Goal: Feedback & Contribution: Leave review/rating

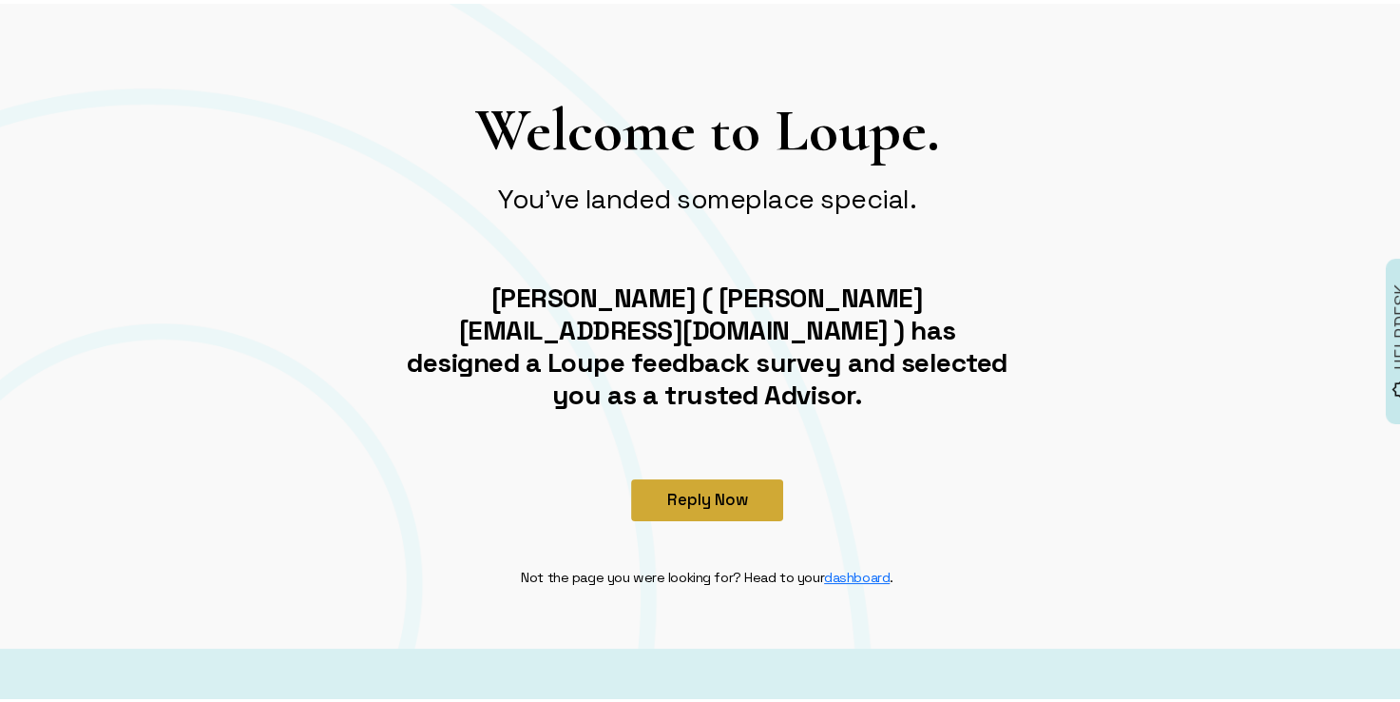
click at [733, 475] on button "Reply Now" at bounding box center [707, 496] width 152 height 42
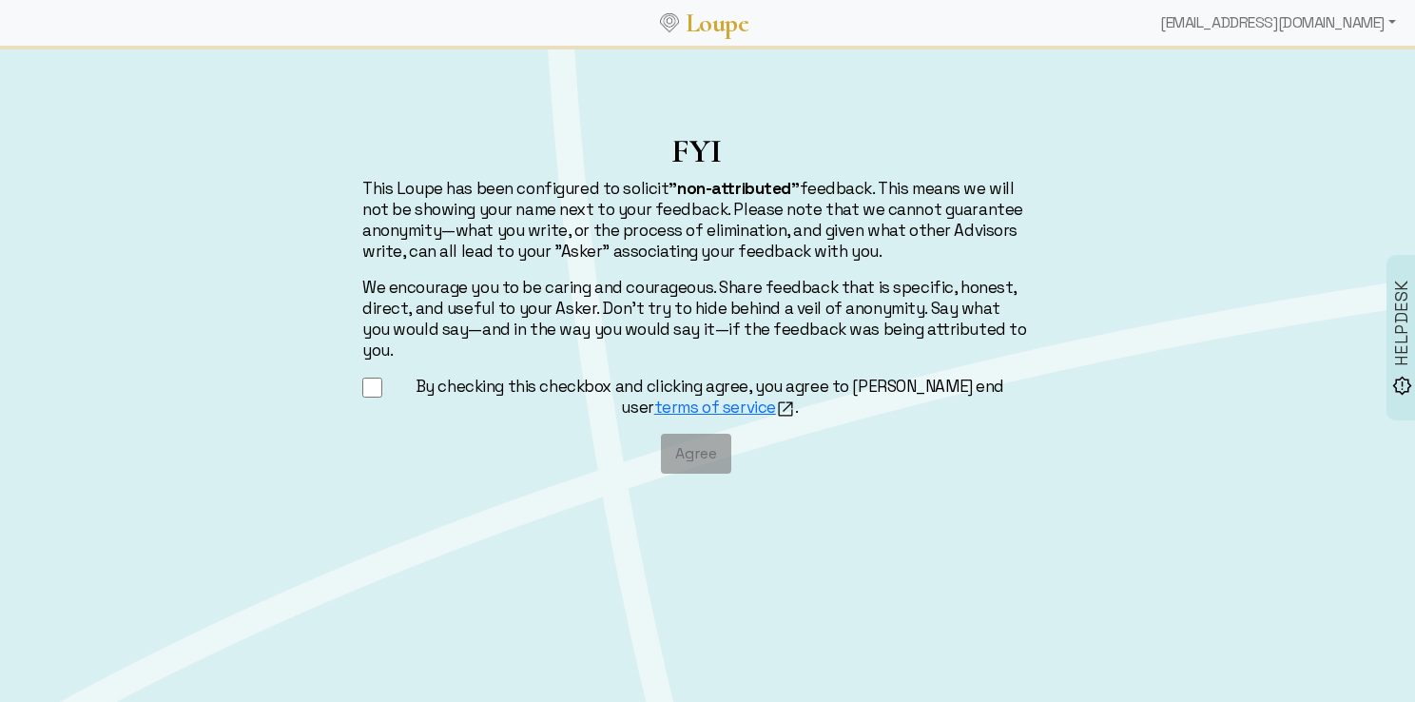
click at [371, 376] on input "By checking this checkbox and clicking agree, you agree to [PERSON_NAME] end us…" at bounding box center [372, 388] width 20 height 24
checkbox input "true"
click at [696, 436] on button "Agree" at bounding box center [696, 453] width 70 height 40
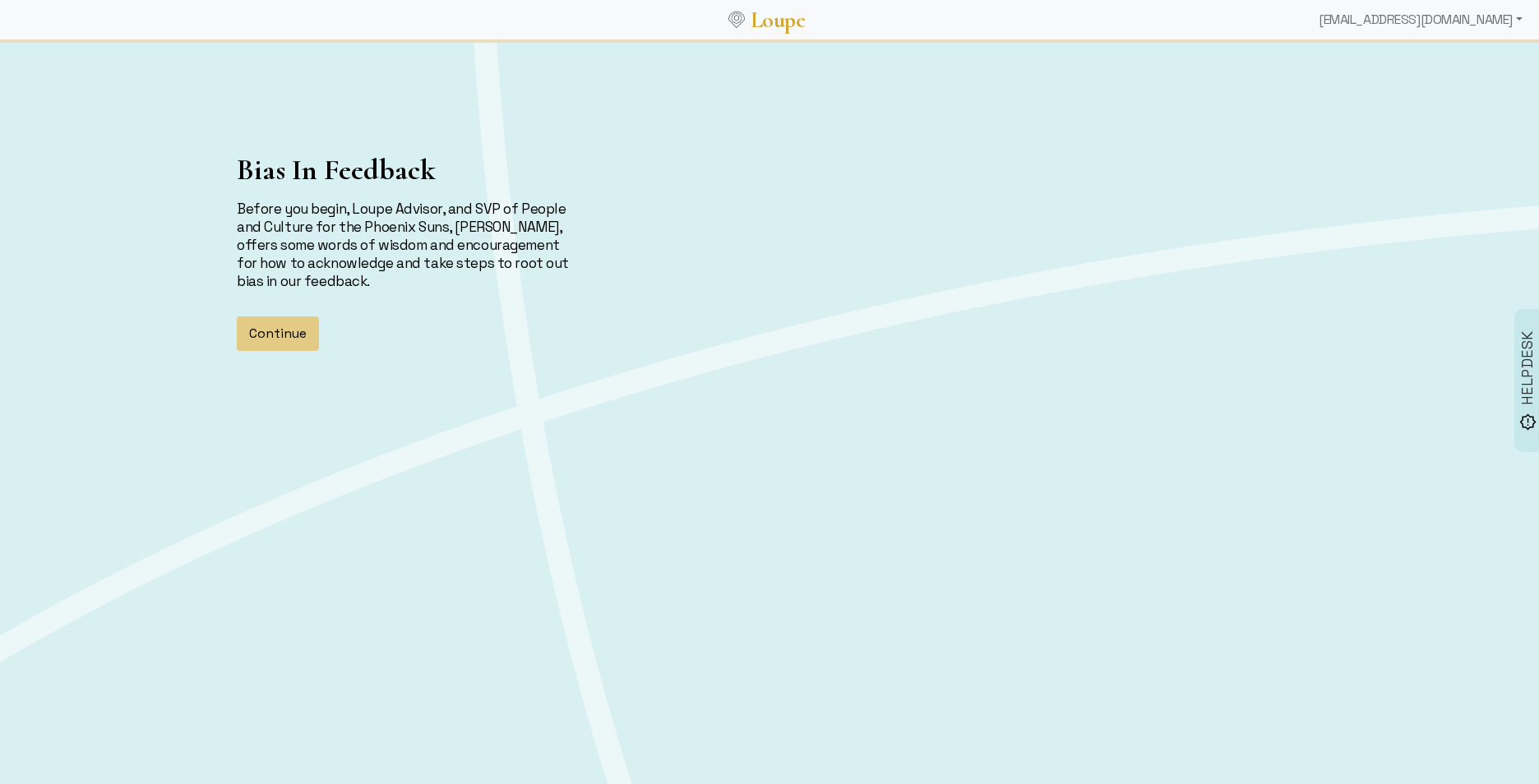
click at [262, 339] on button "Continue" at bounding box center [278, 334] width 82 height 35
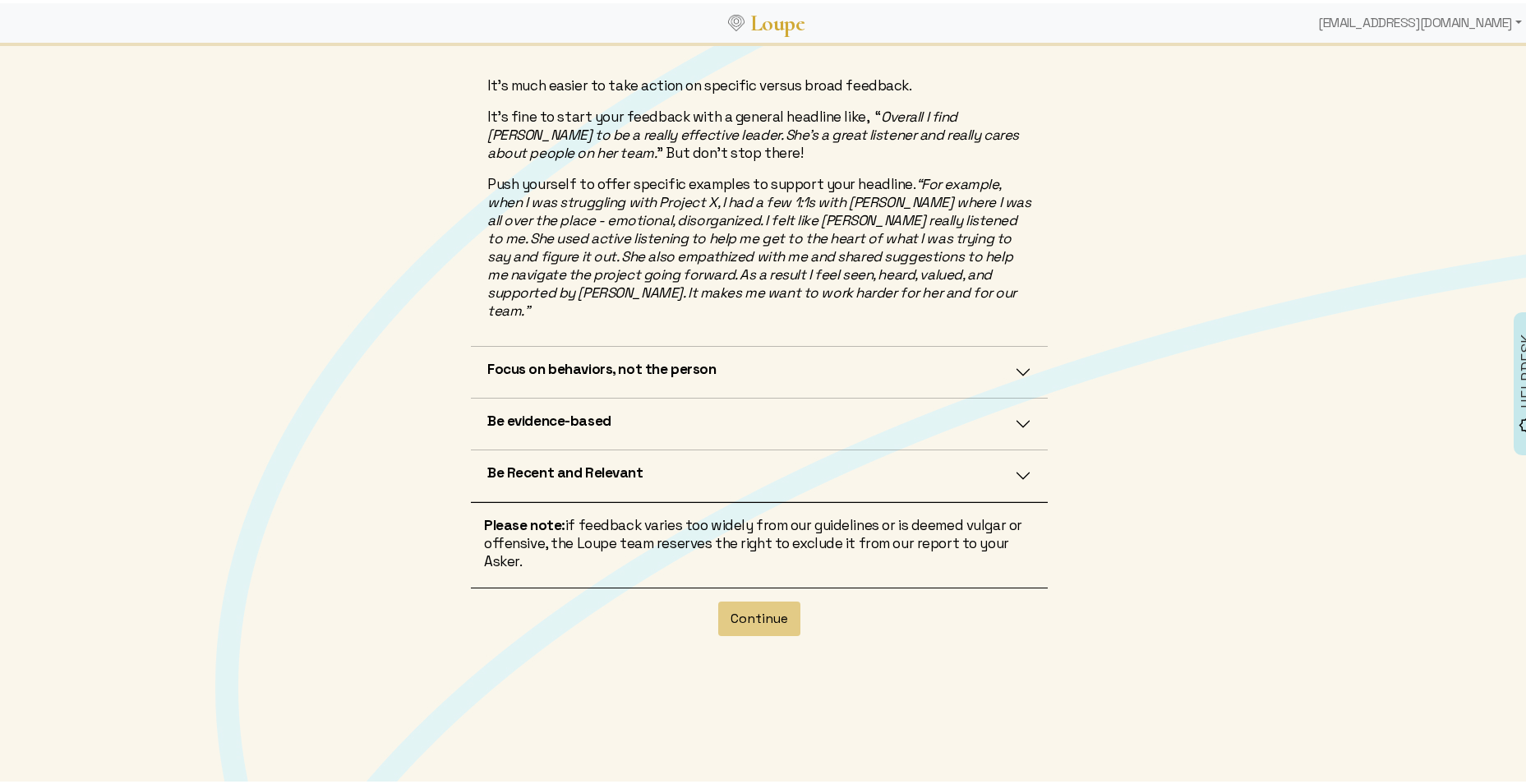
scroll to position [400, 0]
click at [763, 596] on button "Continue" at bounding box center [759, 614] width 82 height 35
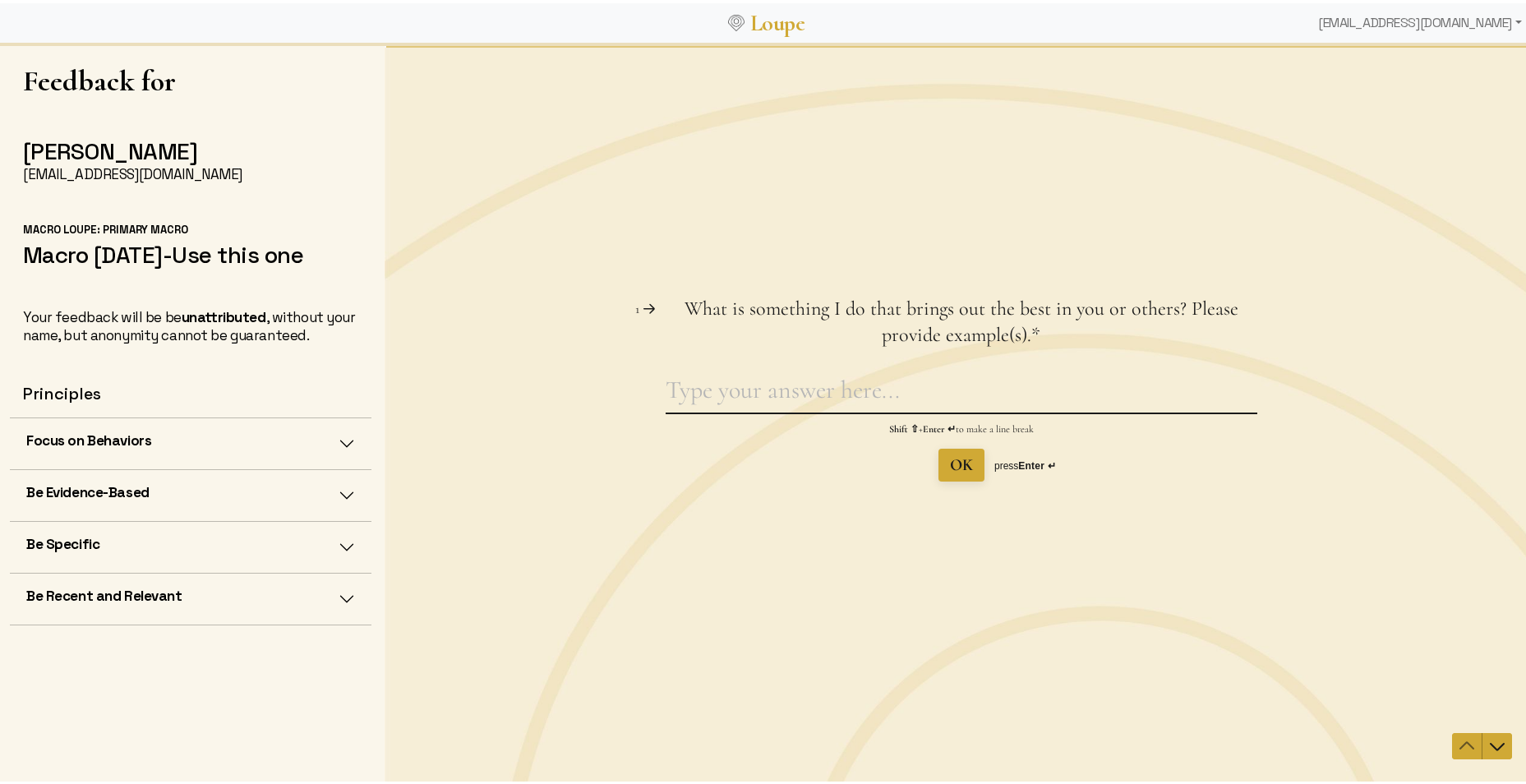
click at [730, 399] on textarea "What is something I do that brings out the best in you or others? Please provid…" at bounding box center [961, 393] width 591 height 38
type textarea "Analysis and excel skills"
click at [950, 458] on span "OK" at bounding box center [961, 464] width 23 height 20
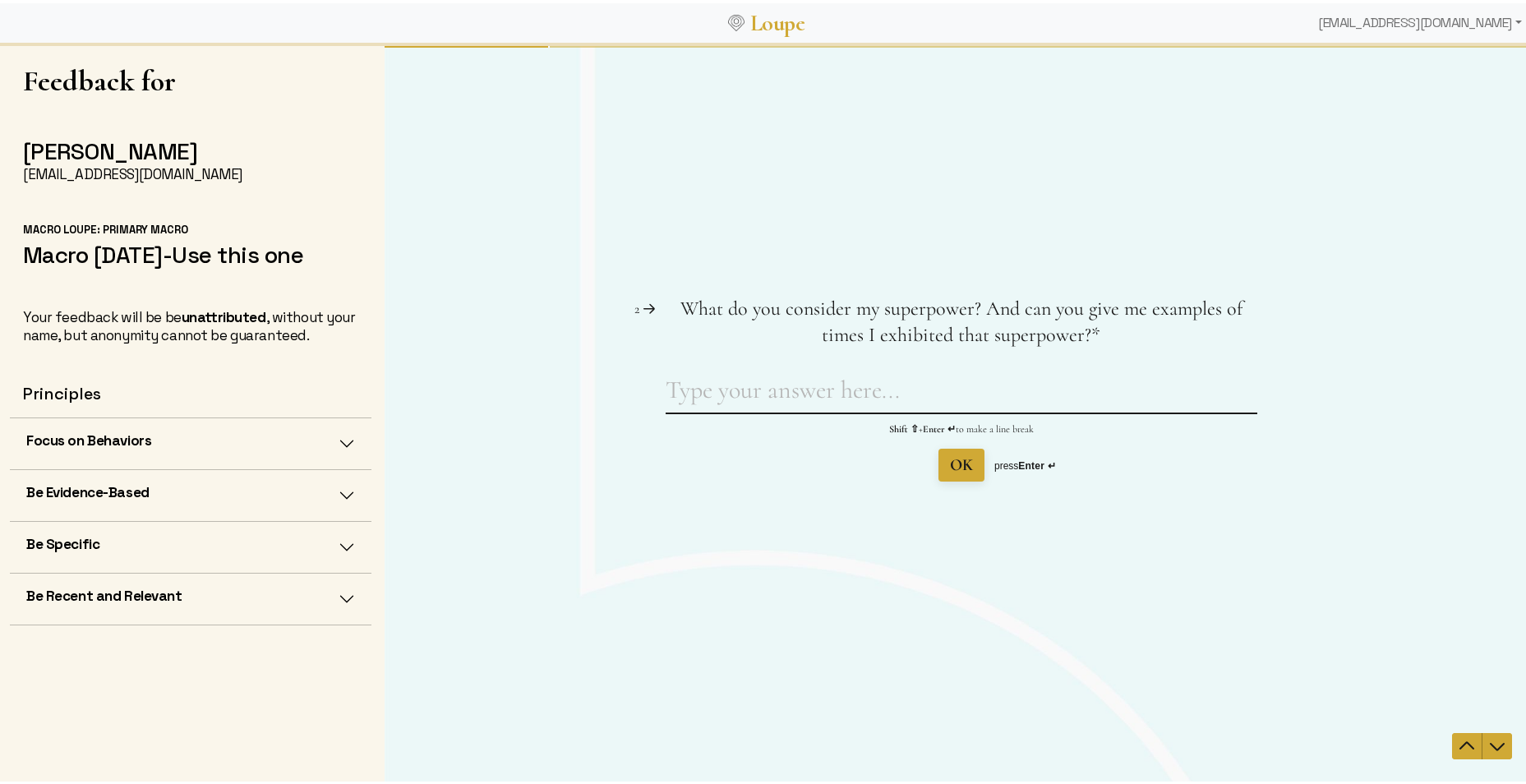
click at [770, 394] on textarea "What do you consider my superpower? And can you give me examples of times I exh…" at bounding box center [961, 393] width 591 height 38
type textarea "Pivot tables"
click at [960, 464] on span "OK" at bounding box center [961, 464] width 23 height 20
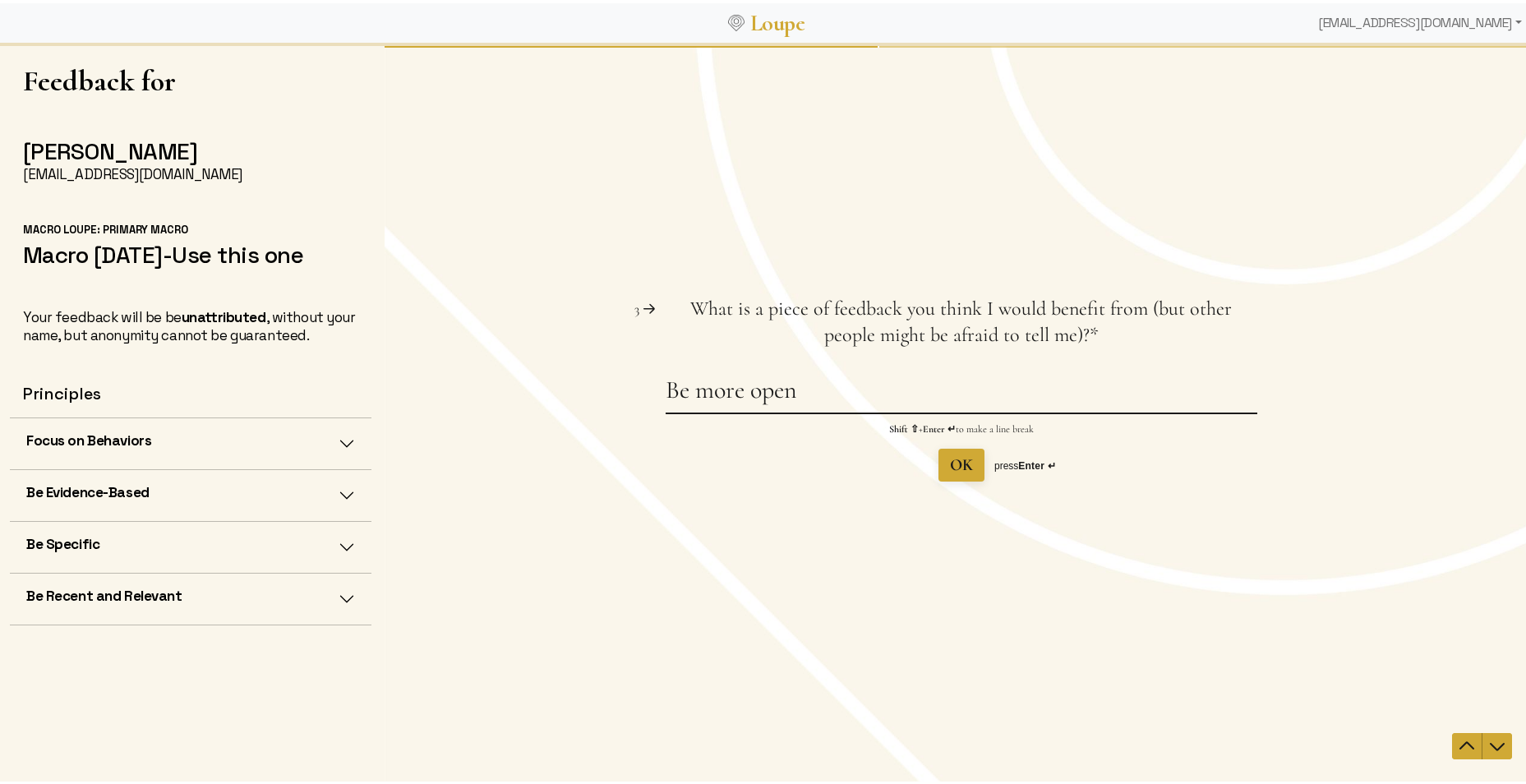
drag, startPoint x: 840, startPoint y: 391, endPoint x: 804, endPoint y: 373, distance: 40.2
click at [840, 391] on textarea "Be more open" at bounding box center [961, 393] width 591 height 38
click at [953, 462] on span "OK" at bounding box center [961, 464] width 23 height 20
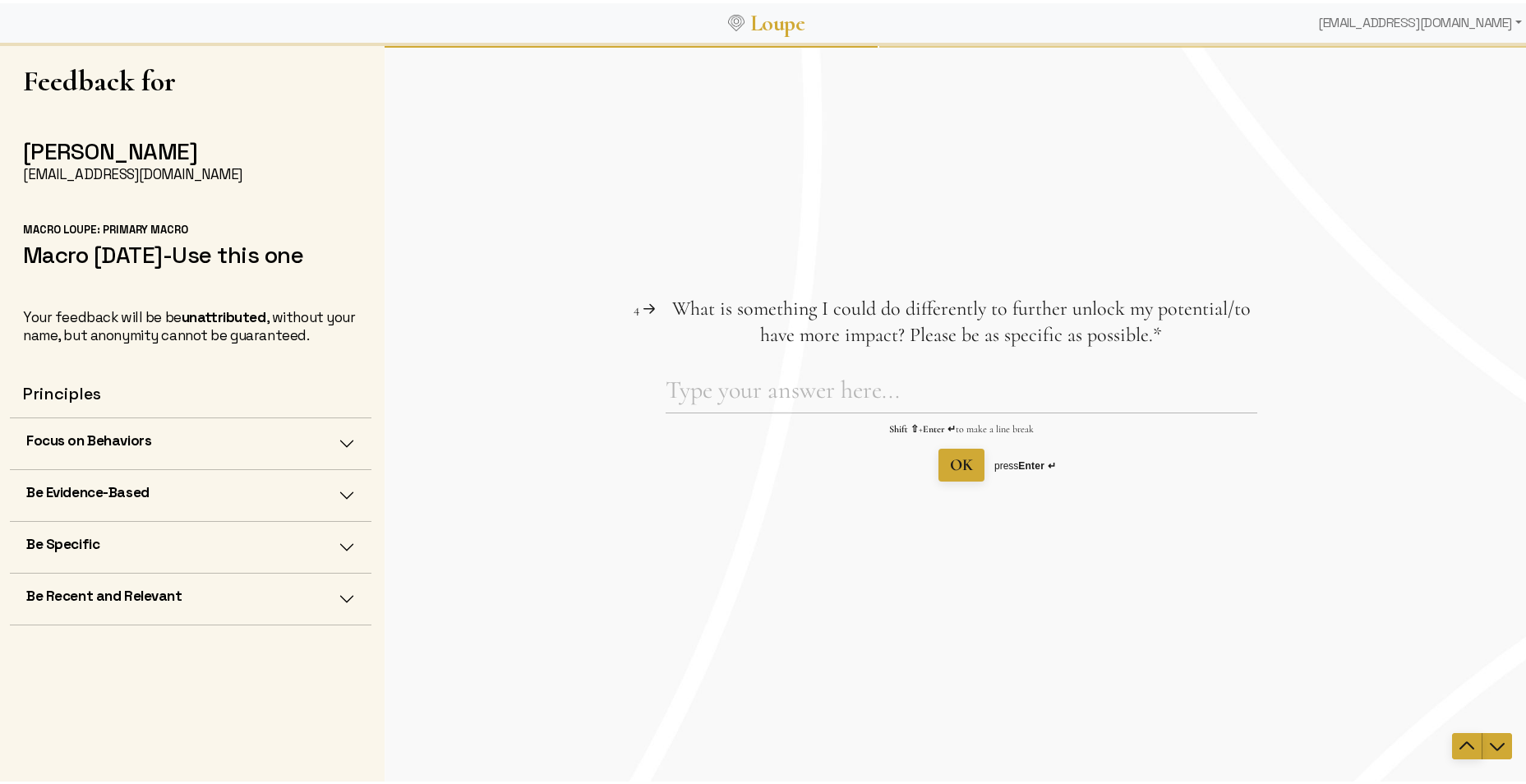
click at [1223, 606] on icon "Navigate to previous question" at bounding box center [1466, 745] width 20 height 20
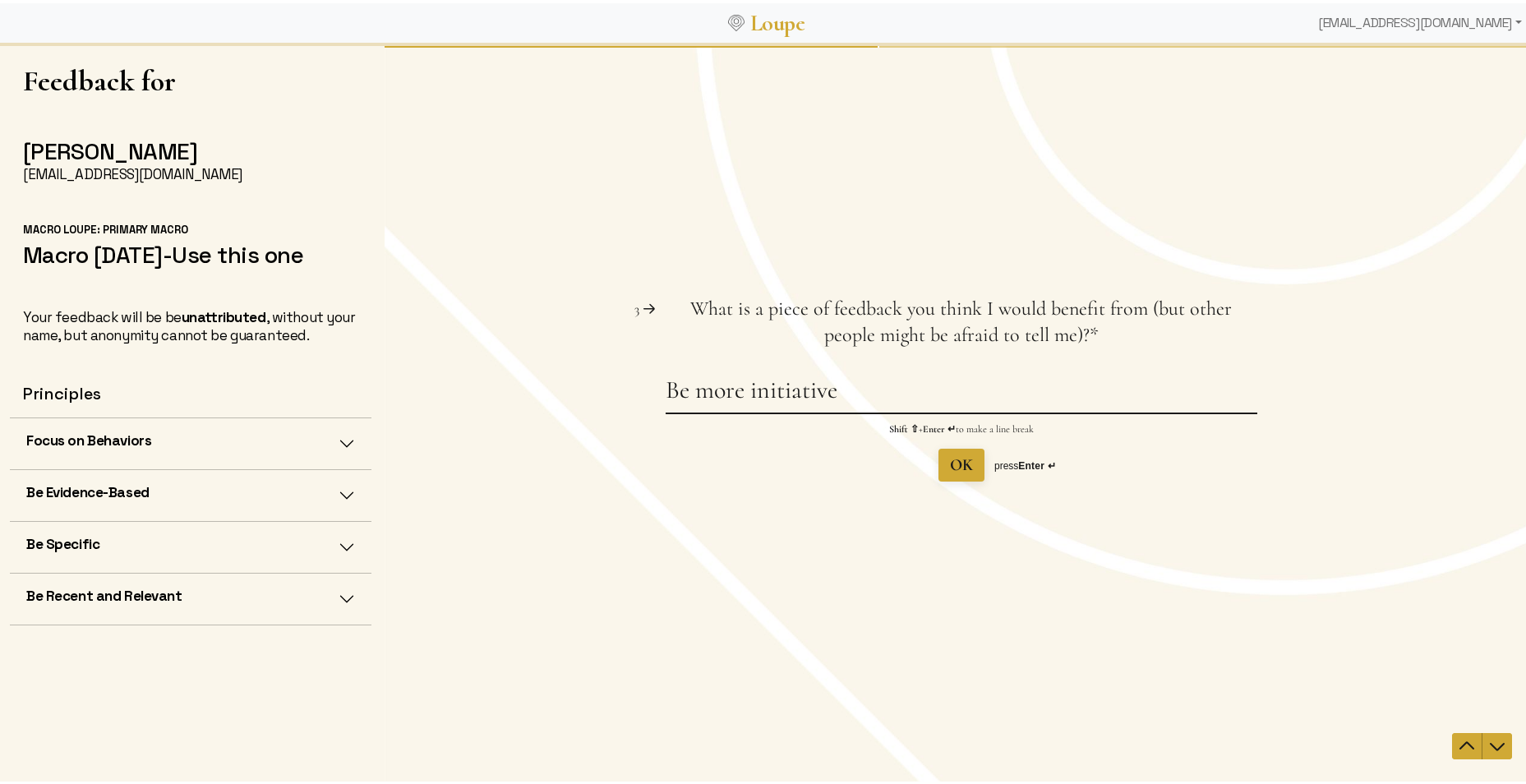
click at [913, 394] on textarea "Be more initiative" at bounding box center [961, 393] width 591 height 38
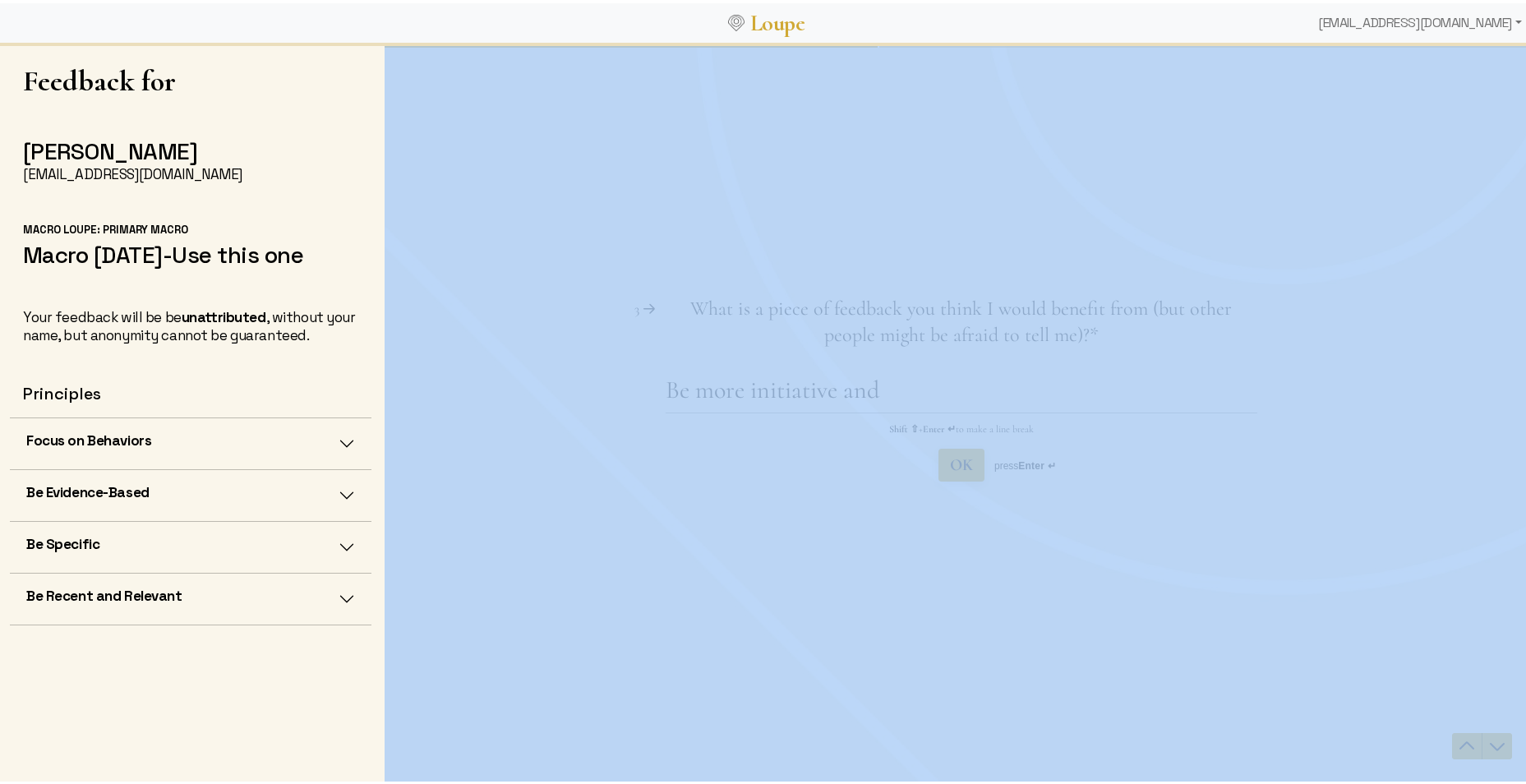
drag, startPoint x: 437, startPoint y: 826, endPoint x: 676, endPoint y: 509, distance: 397.0
click at [288, 463] on div "Feedback for [PERSON_NAME] [PERSON_NAME][EMAIL_ADDRESS][DOMAIN_NAME] [PERSON_NA…" at bounding box center [192, 414] width 385 height 745
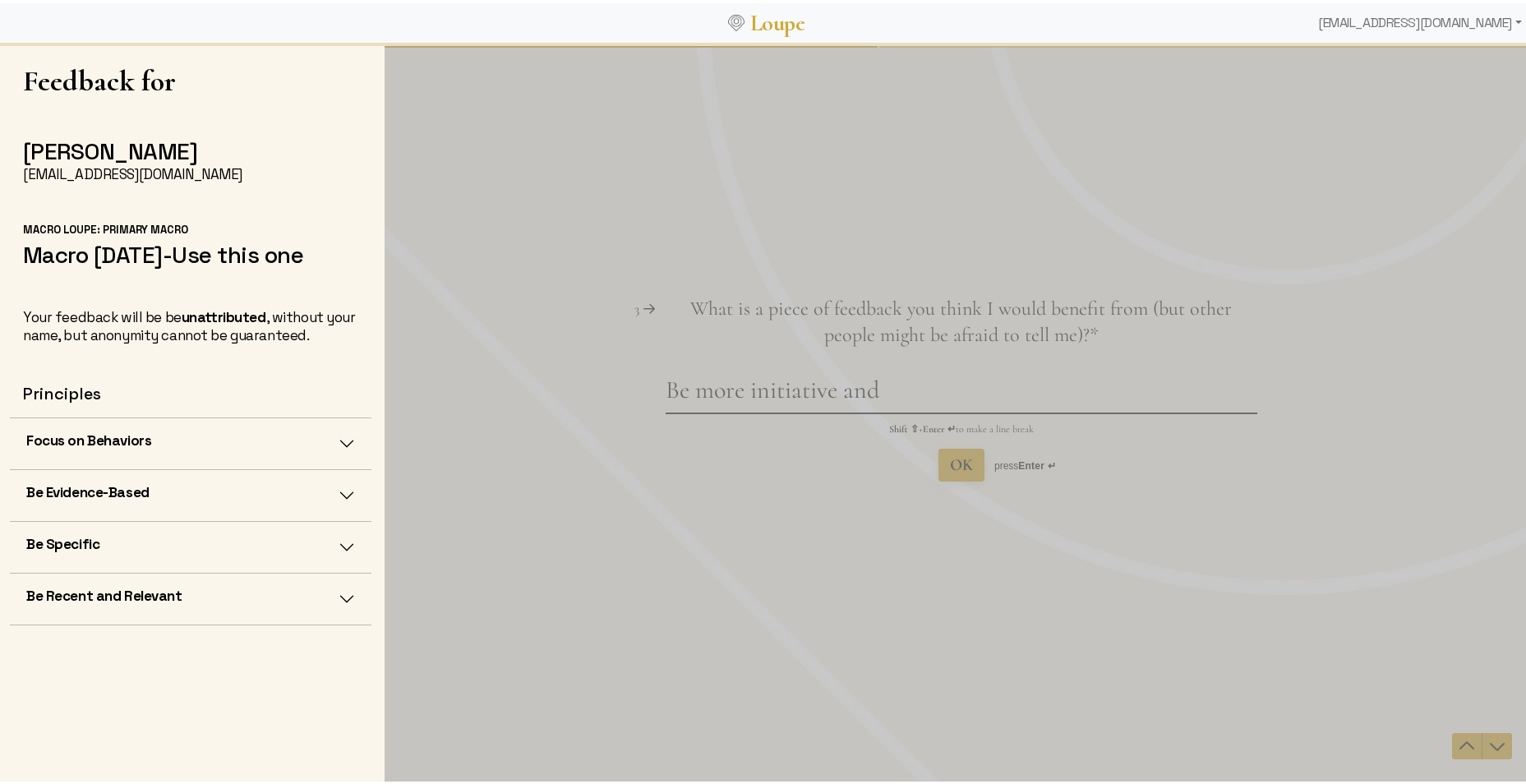
click at [921, 412] on div "Be more initiative and Shift ⇧ + Enter ↵ to make a line break OK press Enter ↵" at bounding box center [961, 428] width 591 height 107
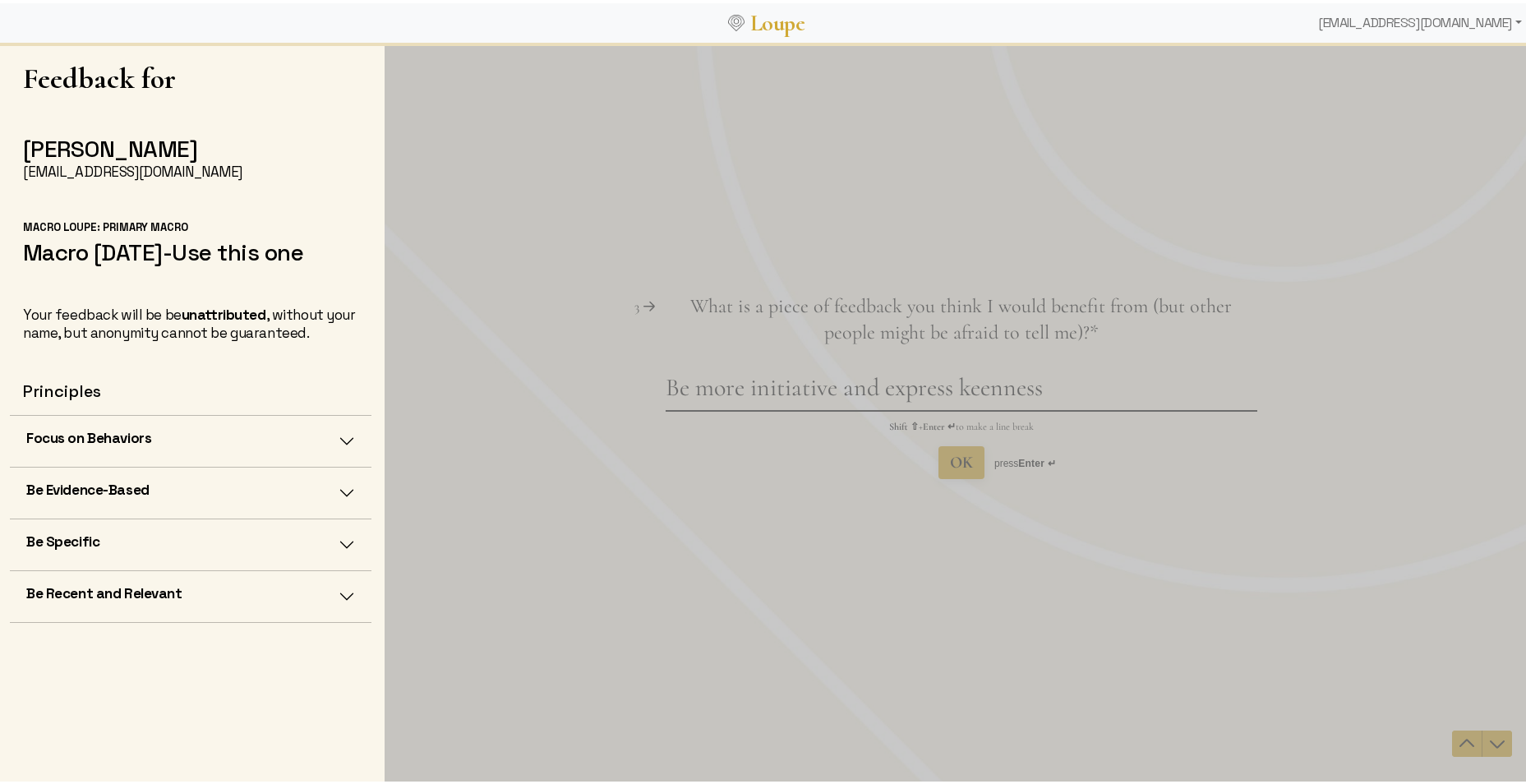
type textarea "Be more initiative and express keenness"
click at [950, 454] on span "OK" at bounding box center [961, 462] width 23 height 20
click at [1223, 606] on icon "Navigate to previous question" at bounding box center [1466, 743] width 20 height 20
click at [1223, 606] on icon "Navigate to next question" at bounding box center [1497, 743] width 20 height 20
click at [817, 392] on textarea "What is something I could do differently to further unlock my potential/to have…" at bounding box center [961, 391] width 591 height 38
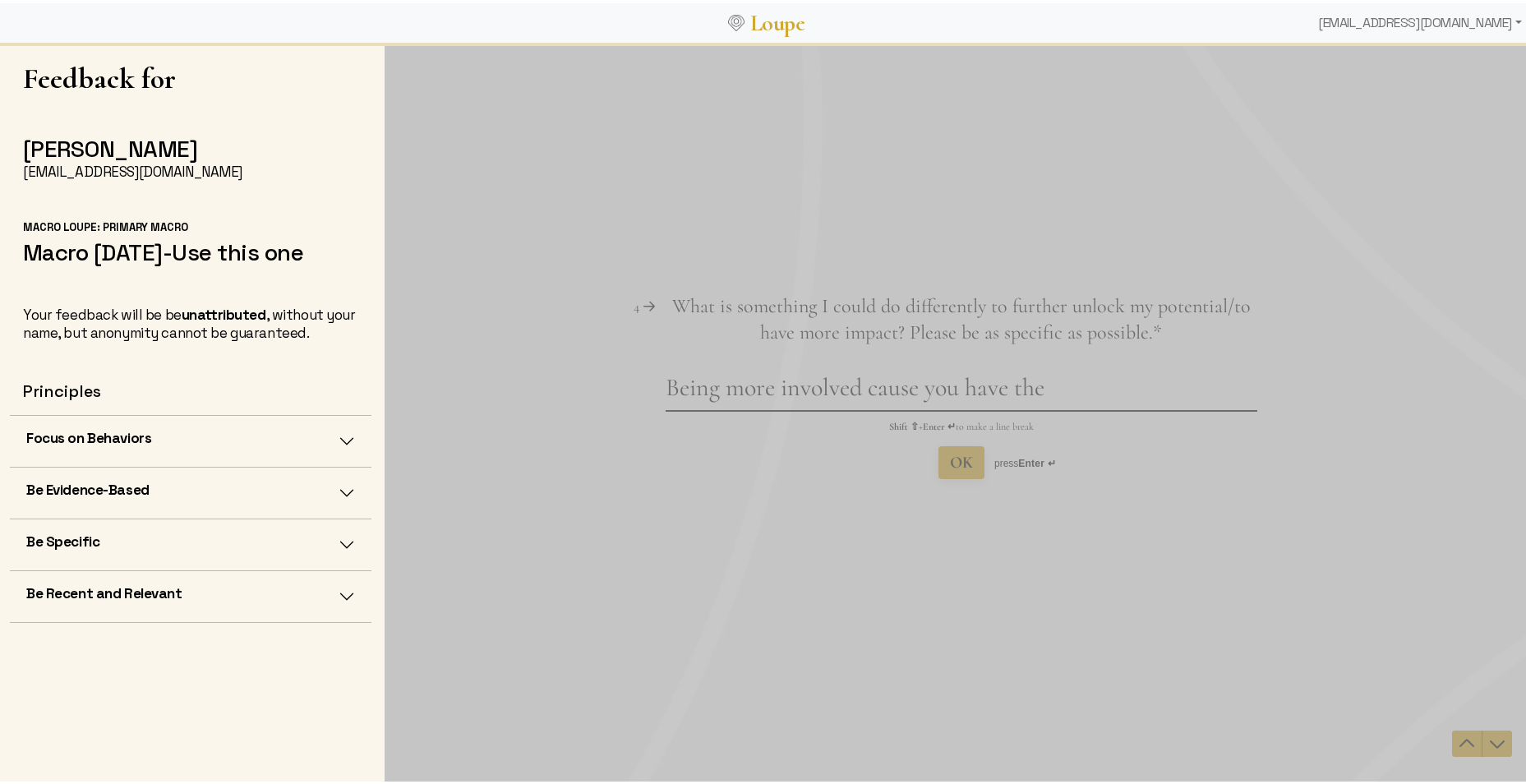
drag, startPoint x: 974, startPoint y: 397, endPoint x: 1088, endPoint y: 386, distance: 114.5
click at [1090, 388] on textarea "Being more involved cause you have the" at bounding box center [961, 391] width 591 height 38
click at [725, 386] on textarea "Being more involved cause you have the" at bounding box center [961, 391] width 591 height 38
click at [839, 388] on textarea "Be more involved cause you have the" at bounding box center [961, 391] width 591 height 38
click at [830, 389] on textarea "Be more involved cause you have the" at bounding box center [961, 391] width 591 height 38
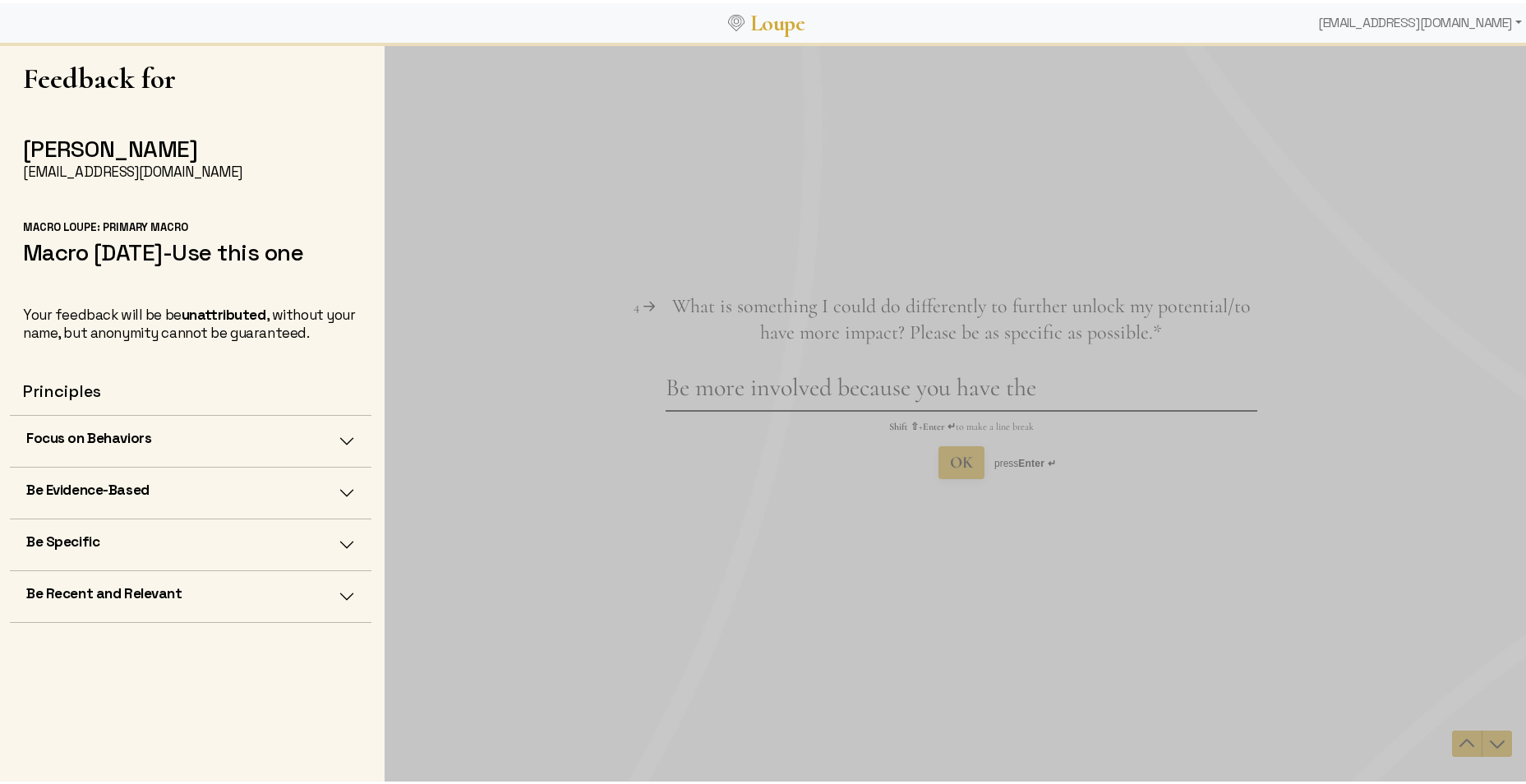
drag, startPoint x: 1028, startPoint y: 386, endPoint x: 1040, endPoint y: 392, distance: 13.4
click at [1030, 386] on textarea "Be more involved because you have the" at bounding box center [961, 391] width 591 height 38
type textarea "Be more involved because you have the skills"
click at [961, 457] on span "OK" at bounding box center [961, 462] width 23 height 20
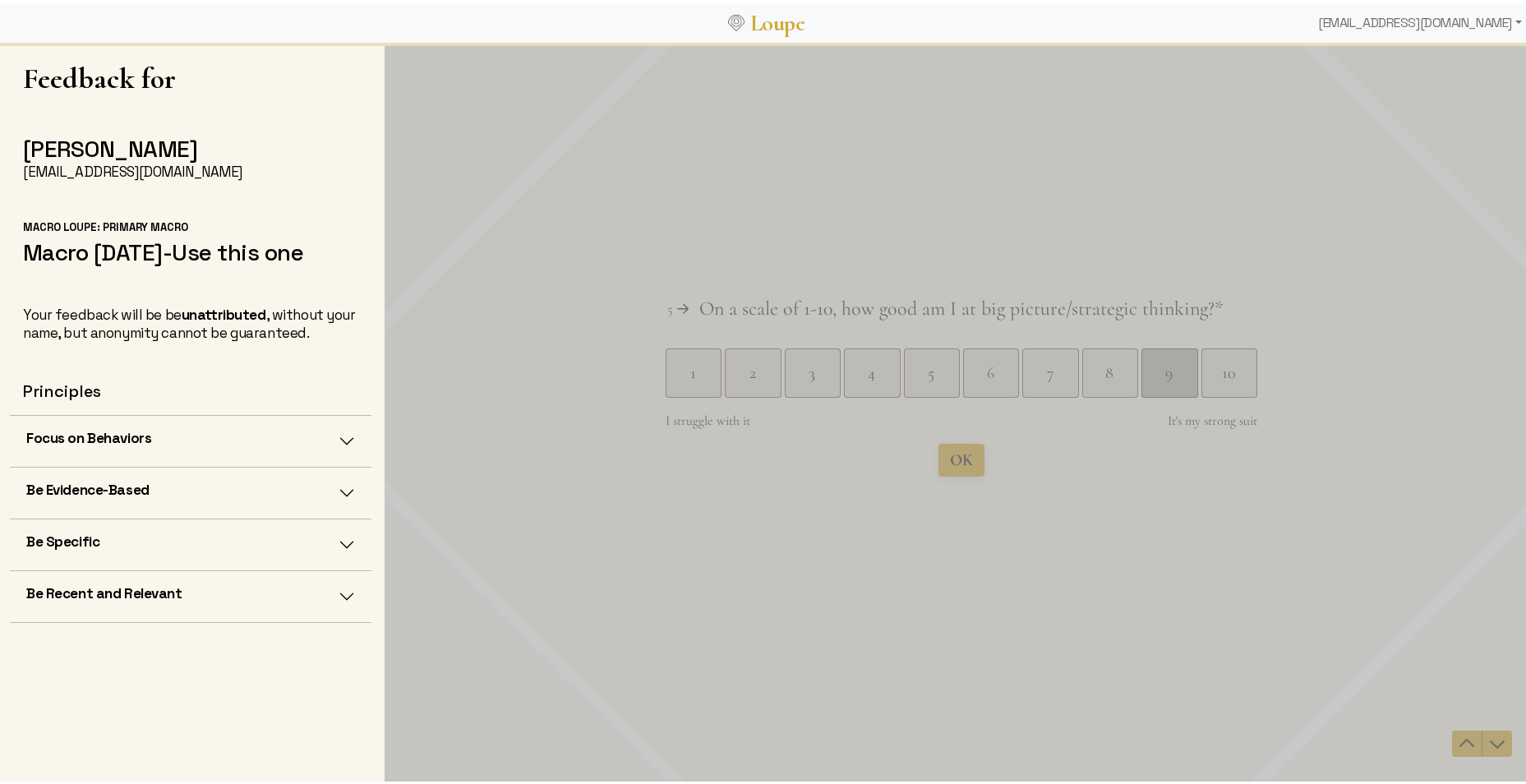
click at [1178, 374] on div "9" at bounding box center [1169, 372] width 55 height 23
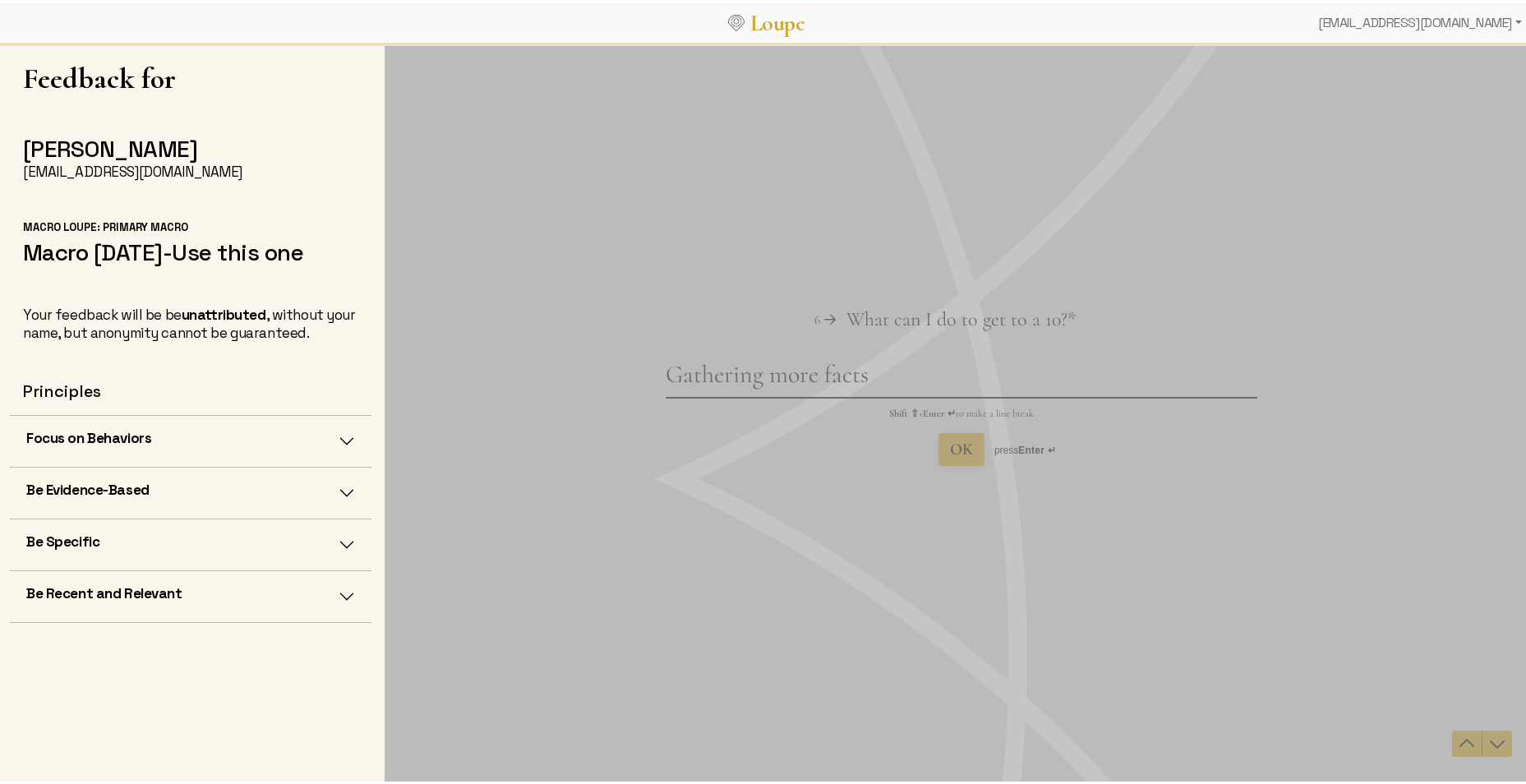
type textarea "Gathering more facts"
click at [965, 441] on span "OK" at bounding box center [961, 449] width 23 height 20
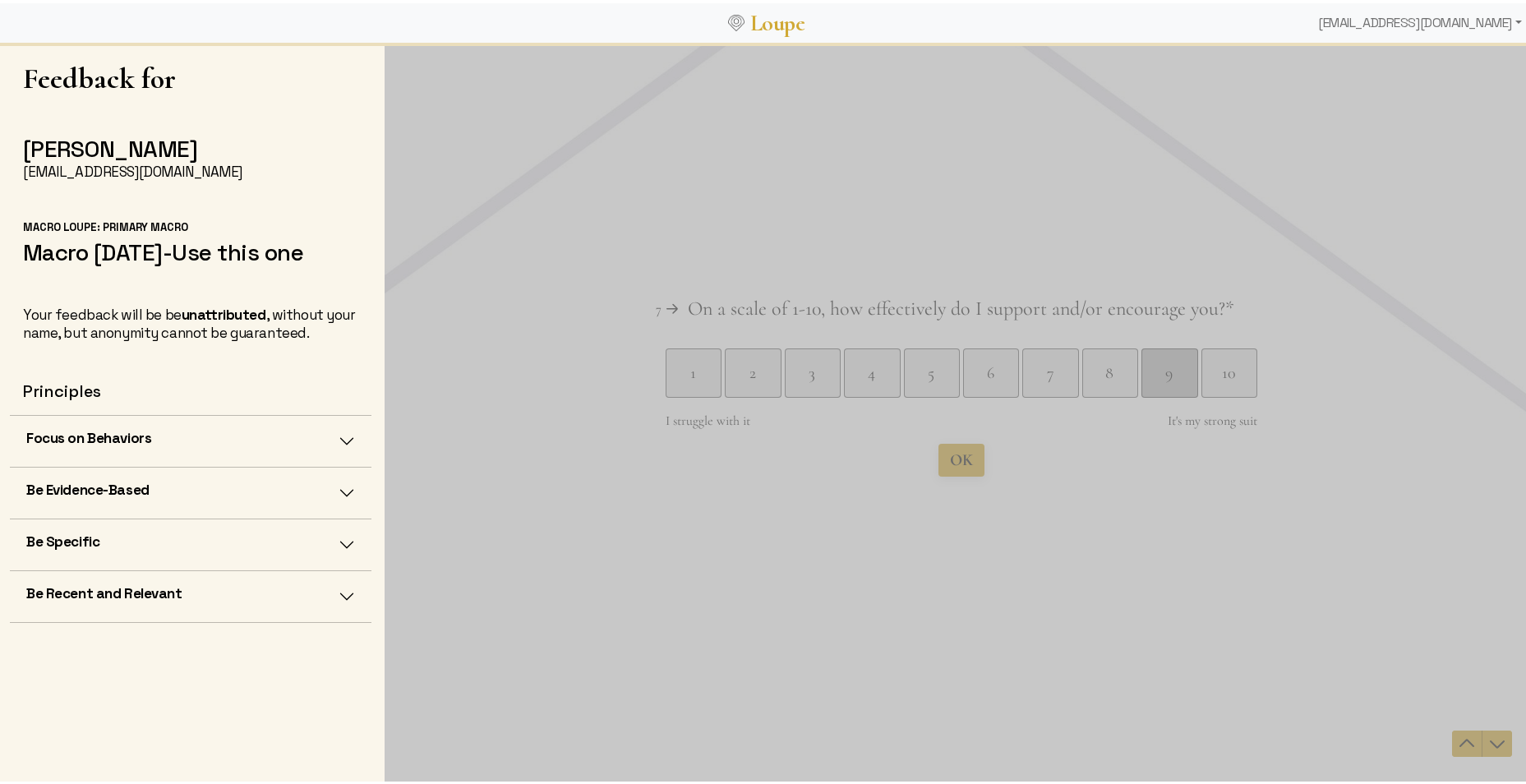
click at [1167, 381] on div "9" at bounding box center [1169, 372] width 55 height 23
click at [965, 465] on picture at bounding box center [961, 411] width 1154 height 741
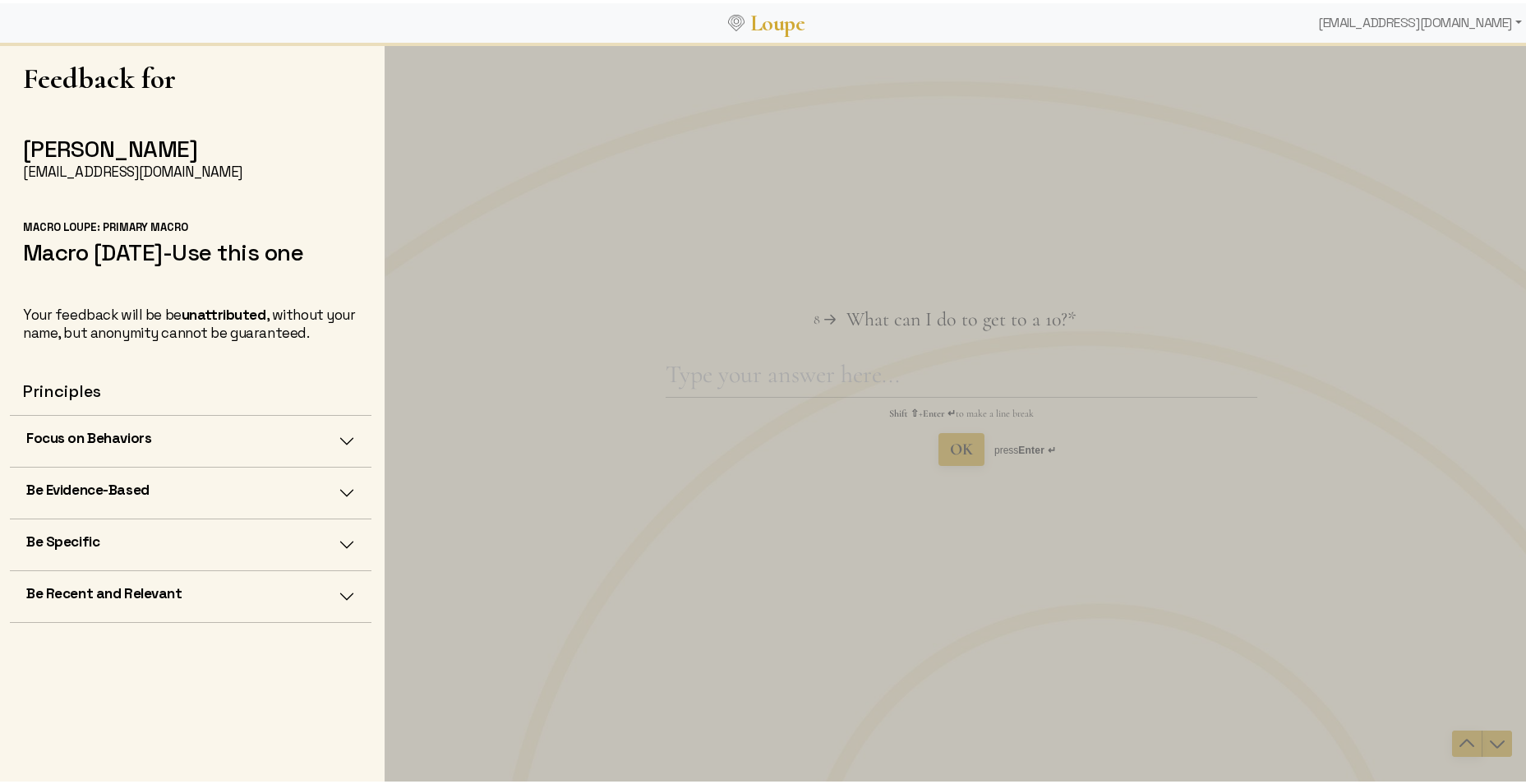
click at [1223, 606] on icon "Navigate to previous question" at bounding box center [1466, 743] width 15 height 9
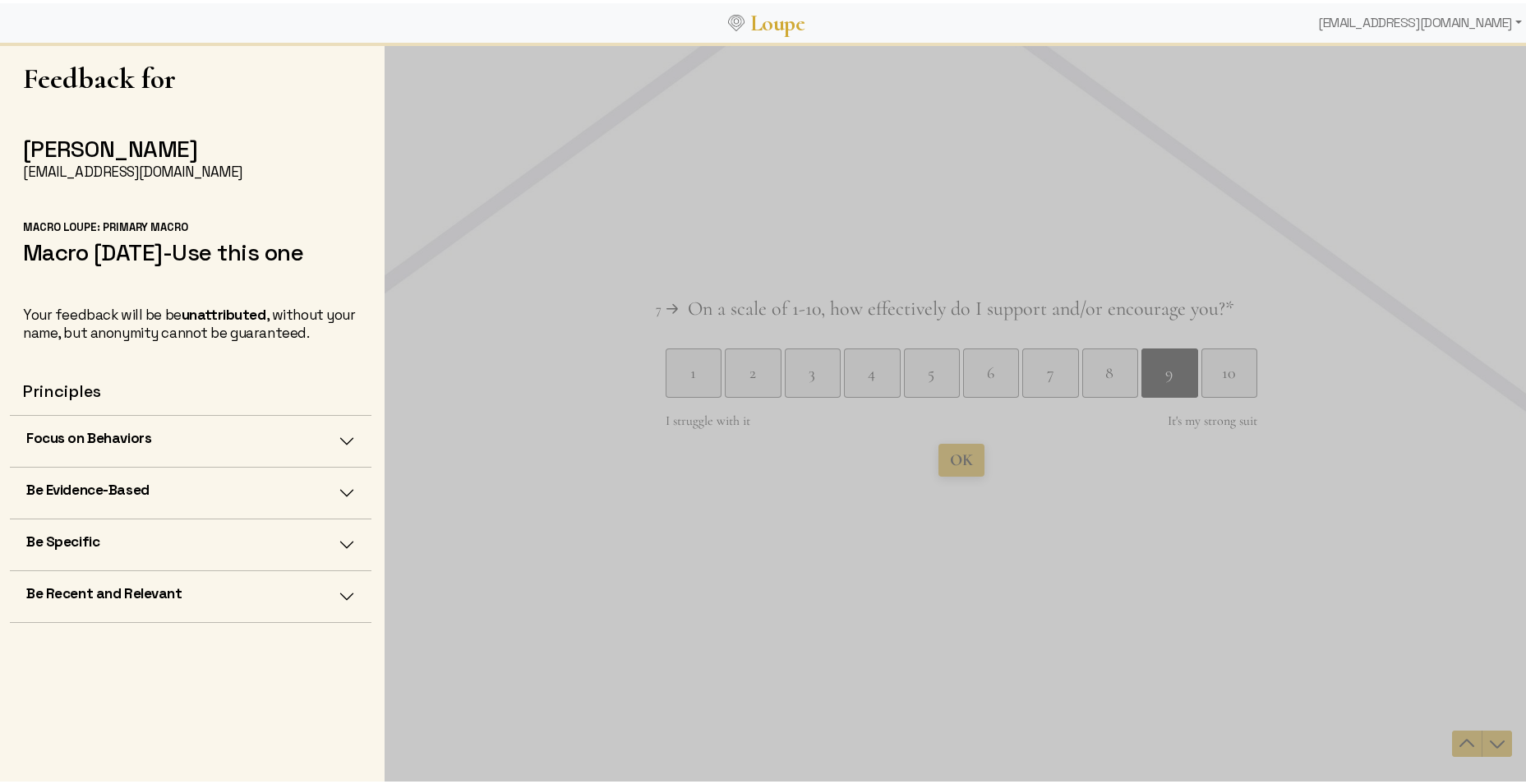
click at [961, 459] on span "OK" at bounding box center [961, 459] width 23 height 20
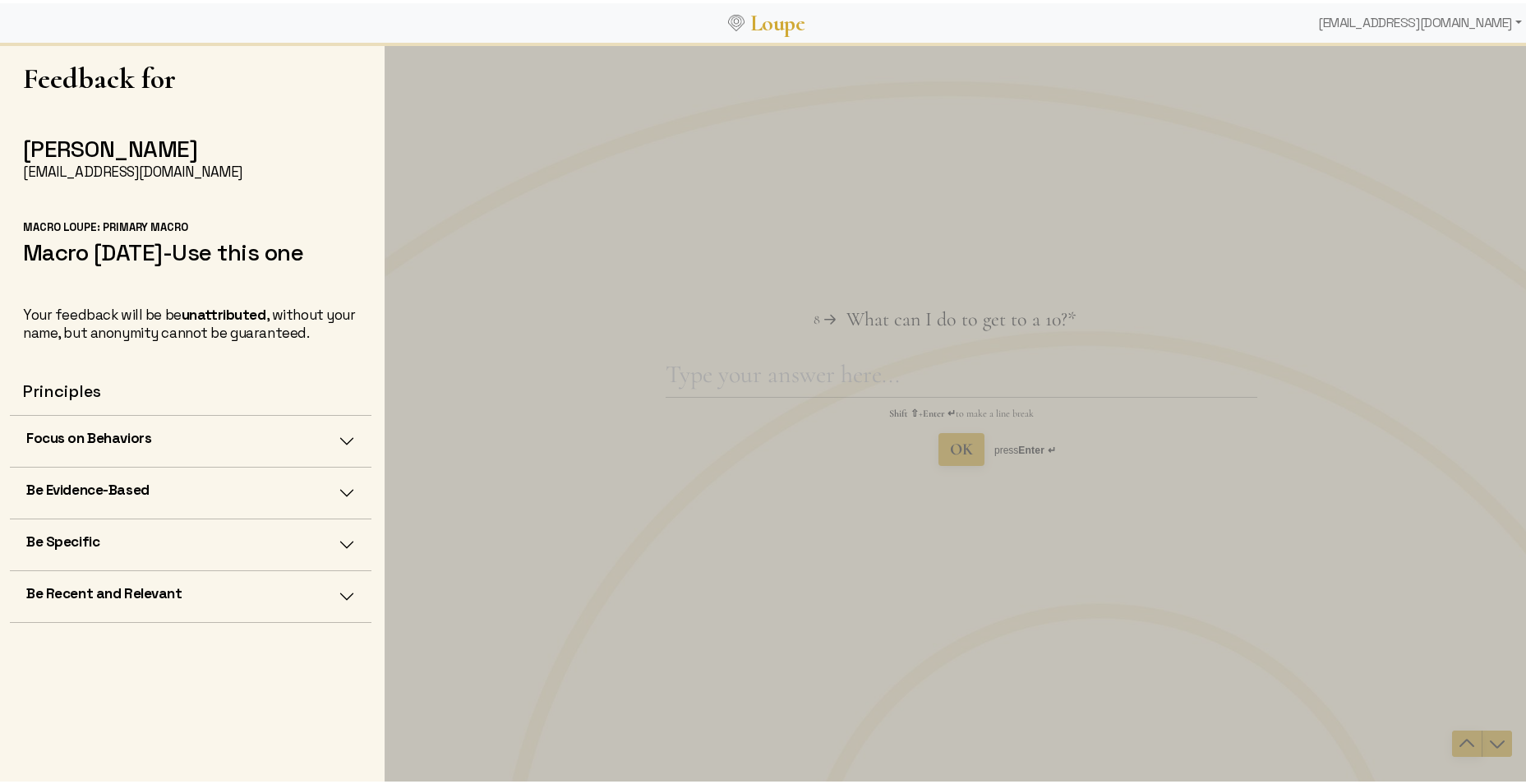
click at [1223, 606] on icon "Navigate to previous question" at bounding box center [1466, 743] width 20 height 20
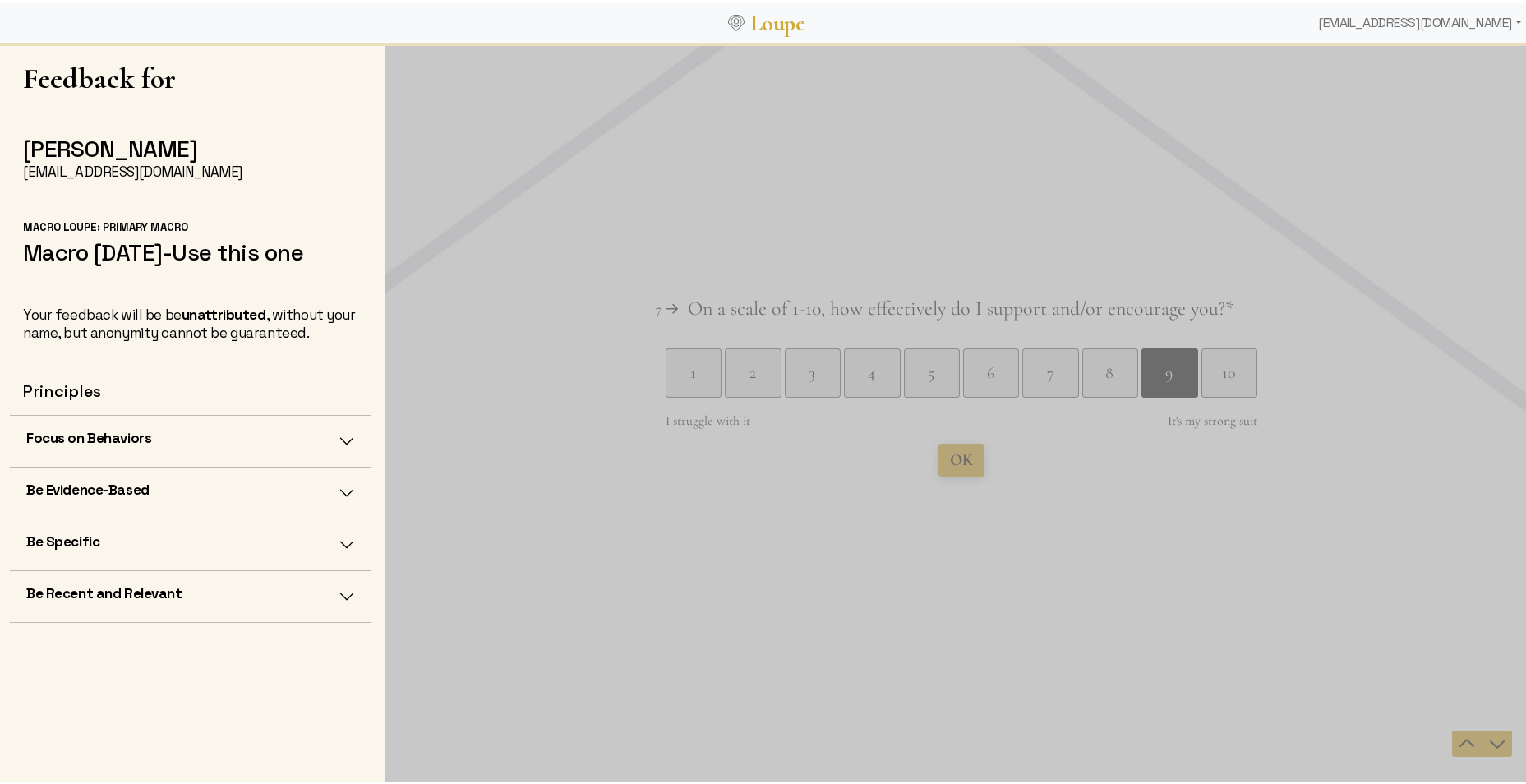
click at [970, 450] on button "OK" at bounding box center [961, 459] width 46 height 33
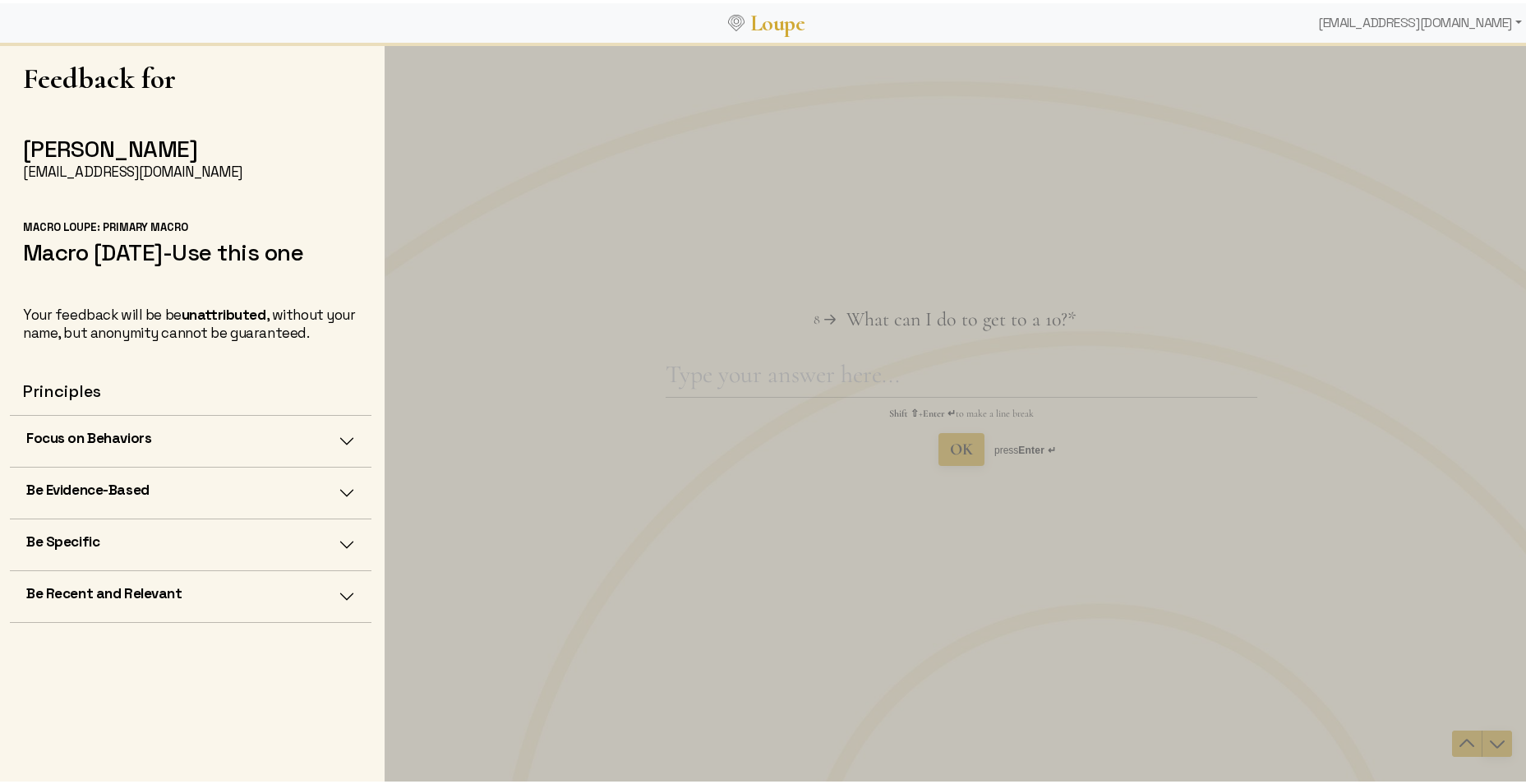
click at [1223, 606] on icon "Navigate to next question" at bounding box center [1497, 743] width 20 height 20
click at [830, 376] on textarea "What can I do to get to a 10? This question is required." at bounding box center [961, 379] width 591 height 38
type textarea "Knowing my needs"
click at [967, 450] on span "OK" at bounding box center [961, 449] width 23 height 20
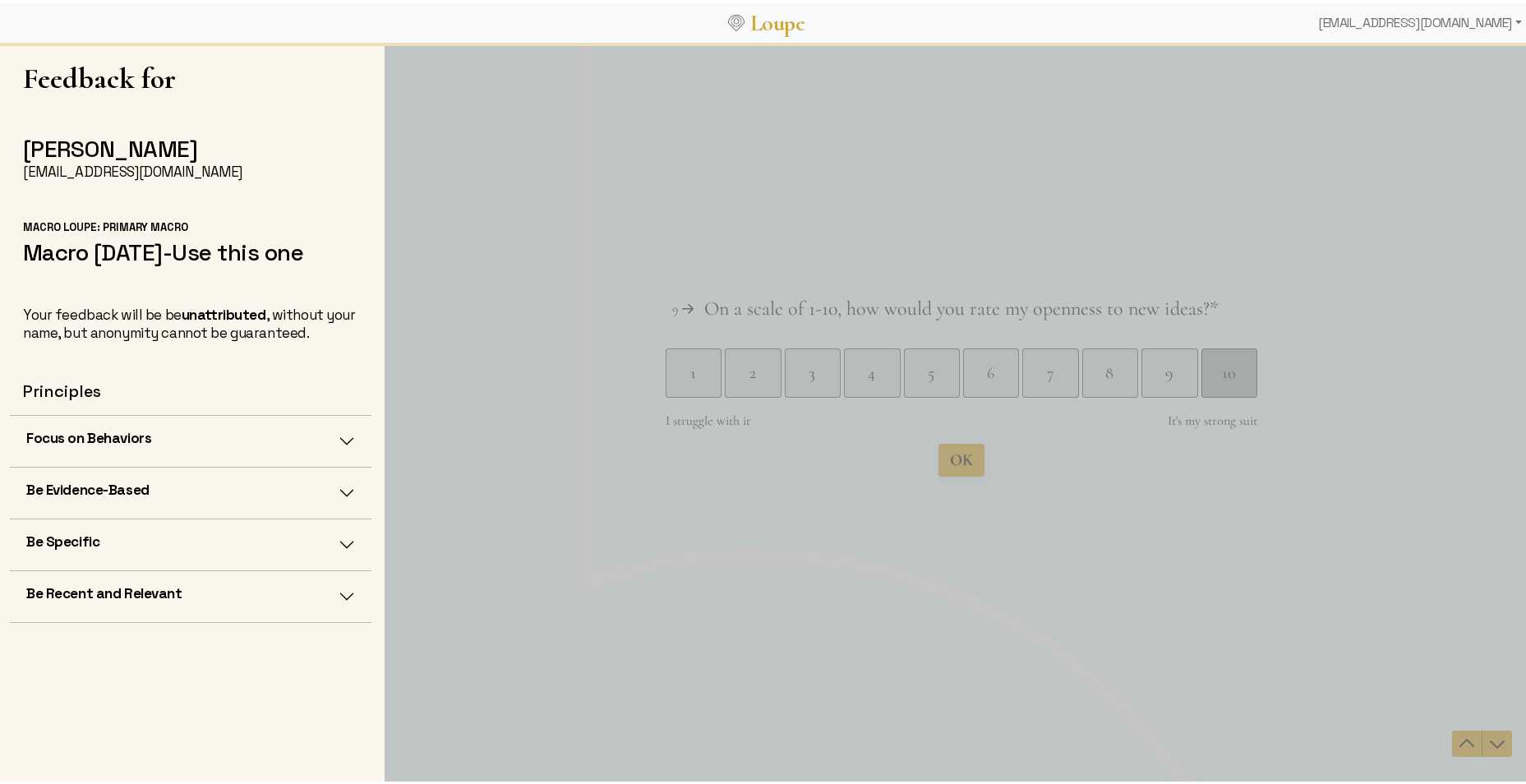
click at [1223, 379] on div "10" at bounding box center [1229, 372] width 55 height 23
click at [965, 464] on span "Submit" at bounding box center [961, 459] width 48 height 20
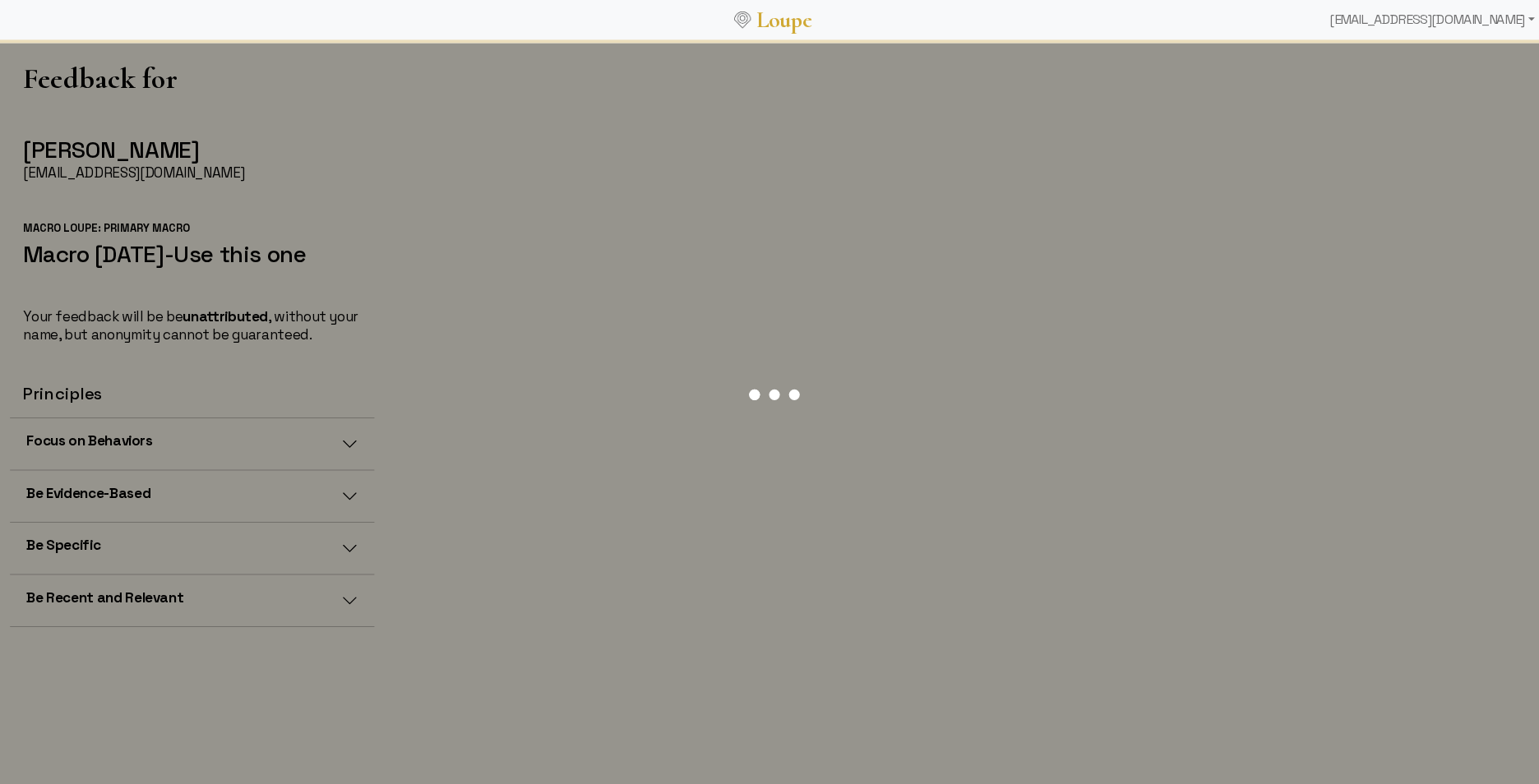
scroll to position [0, 0]
